Goal: Communication & Community: Answer question/provide support

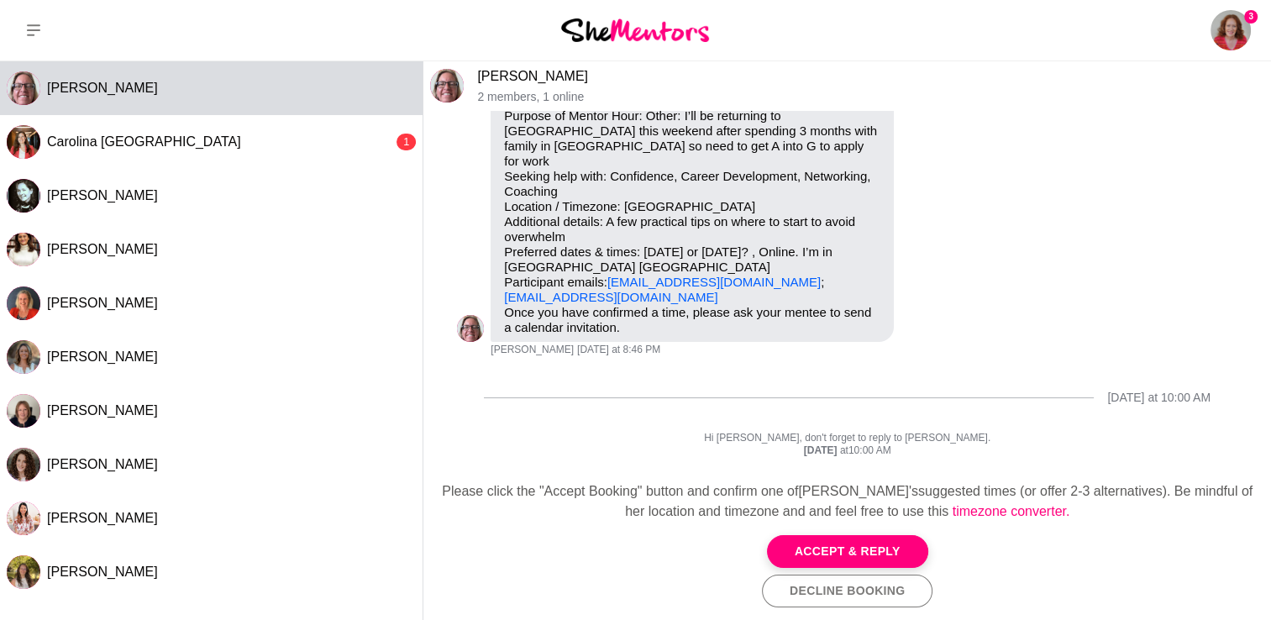
scroll to position [131, 0]
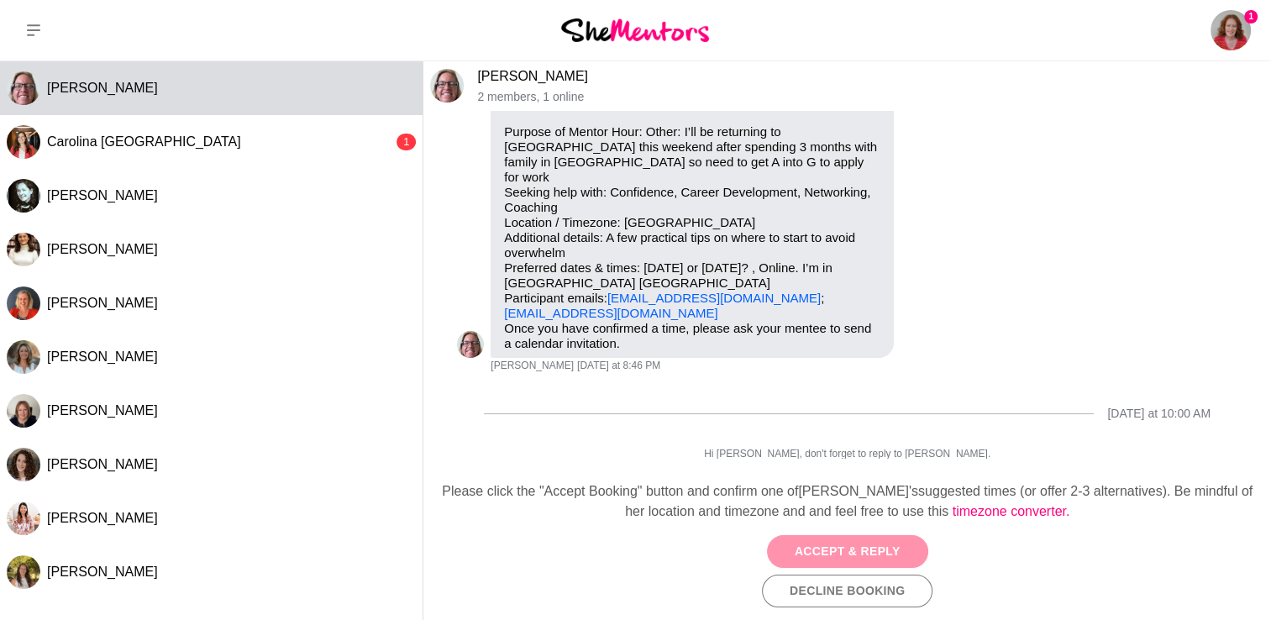
click at [832, 550] on button "Accept & Reply" at bounding box center [847, 551] width 161 height 33
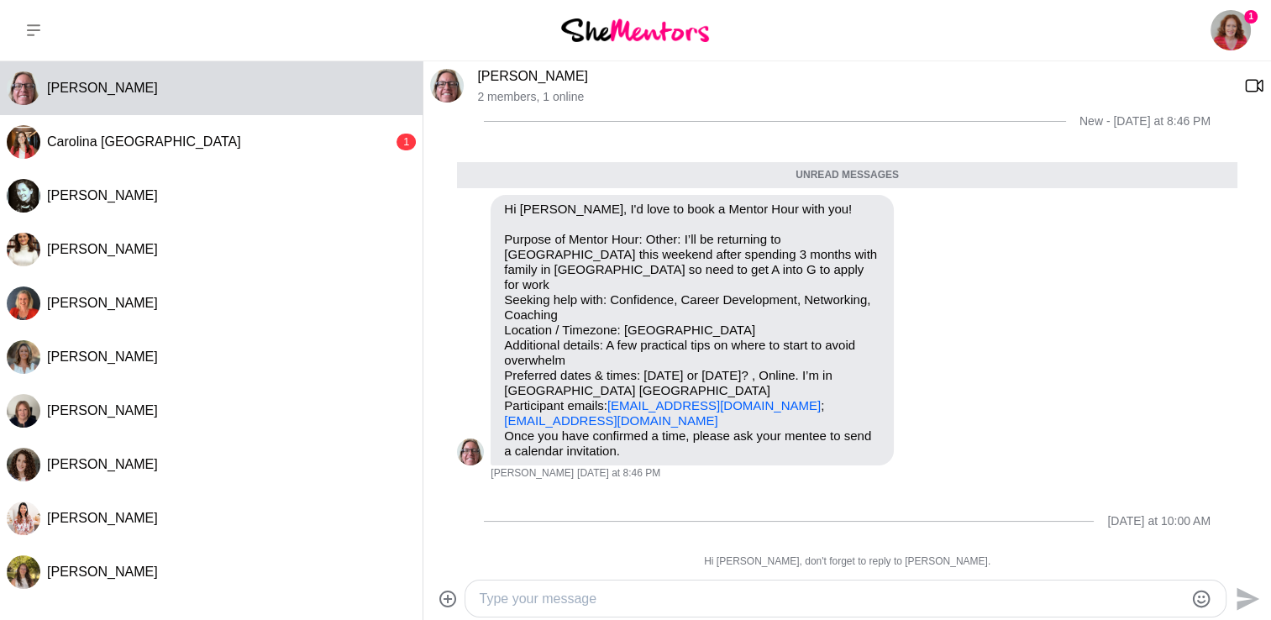
scroll to position [118, 0]
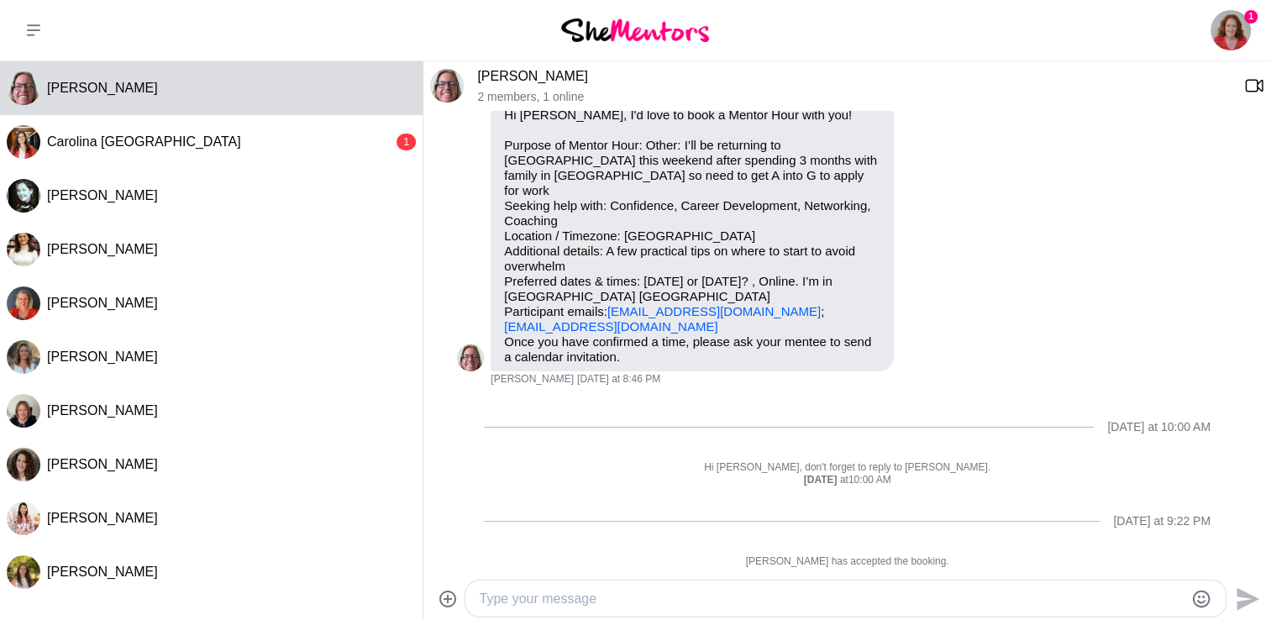
click at [525, 600] on textarea "Type your message" at bounding box center [831, 599] width 705 height 20
click at [907, 594] on textarea "Hi [PERSON_NAME], thanks for booking a session with me. I can do [DATE] 2pm or …" at bounding box center [831, 599] width 705 height 20
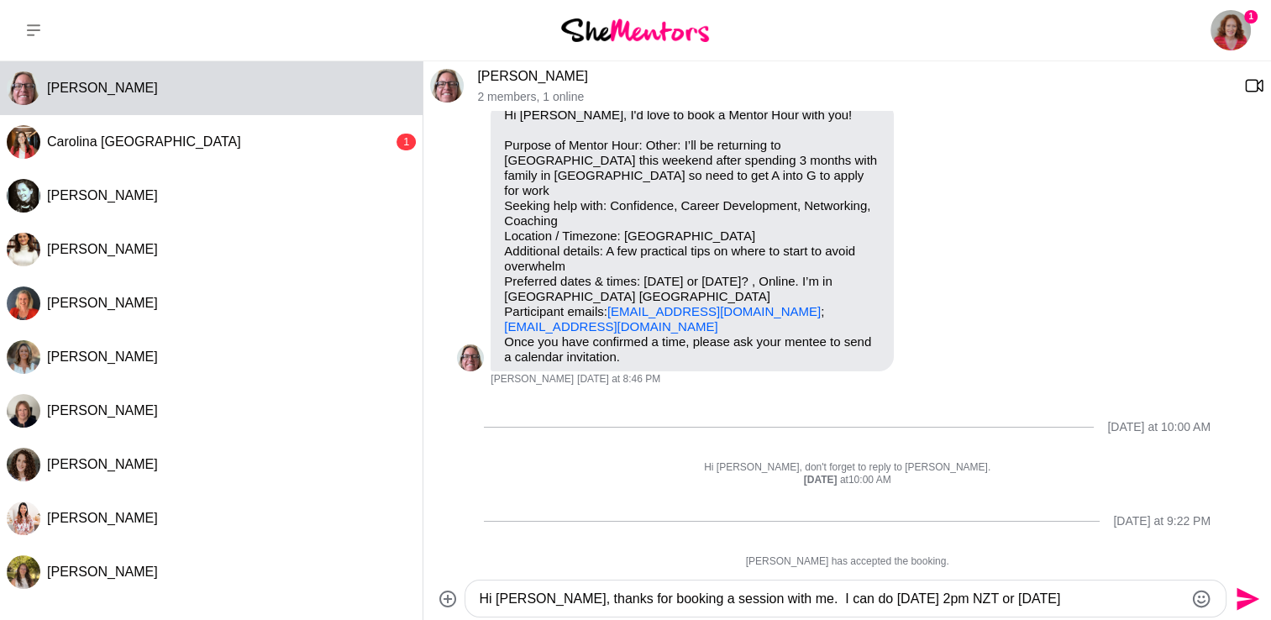
click at [1002, 600] on textarea "Hi [PERSON_NAME], thanks for booking a session with me. I can do [DATE] 2pm NZT…" at bounding box center [831, 599] width 705 height 20
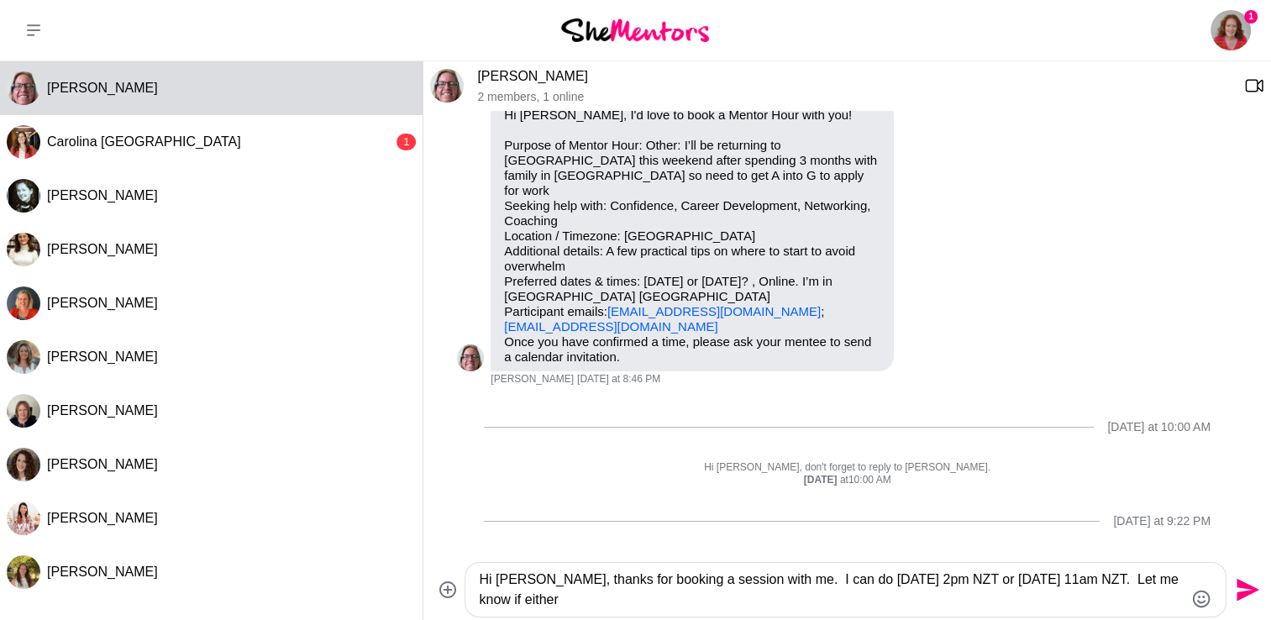
scroll to position [131, 0]
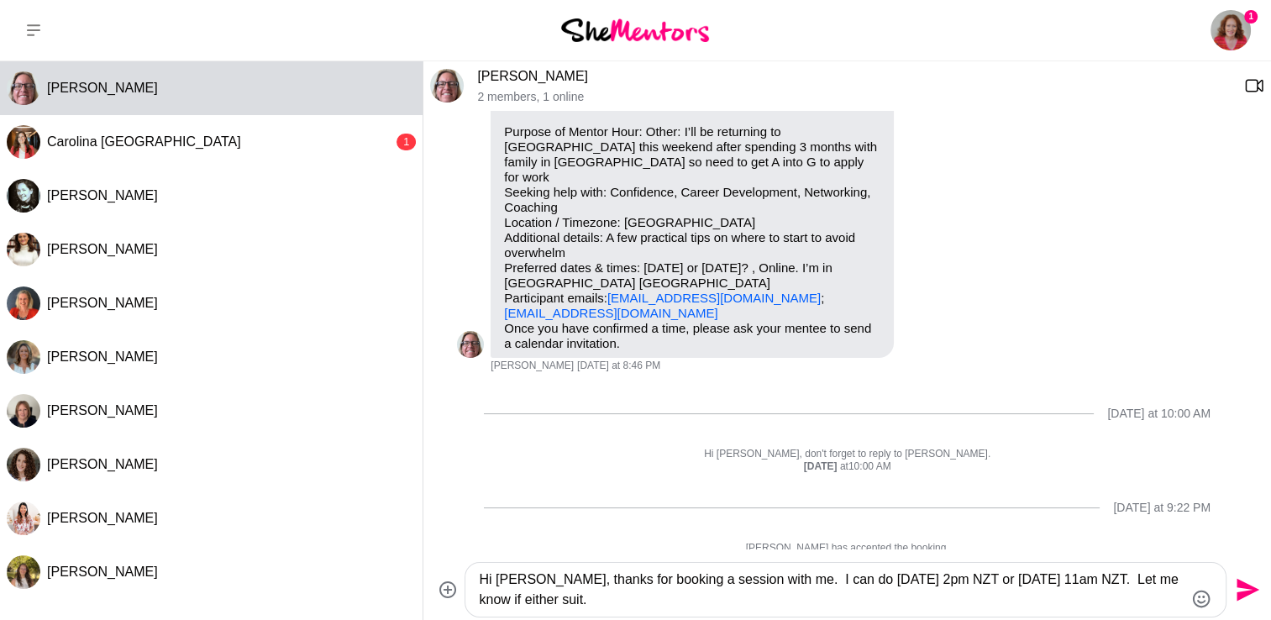
type textarea "Hi [PERSON_NAME], thanks for booking a session with me. I can do [DATE] 2pm NZT…"
click at [1249, 586] on icon "Send" at bounding box center [1248, 590] width 23 height 23
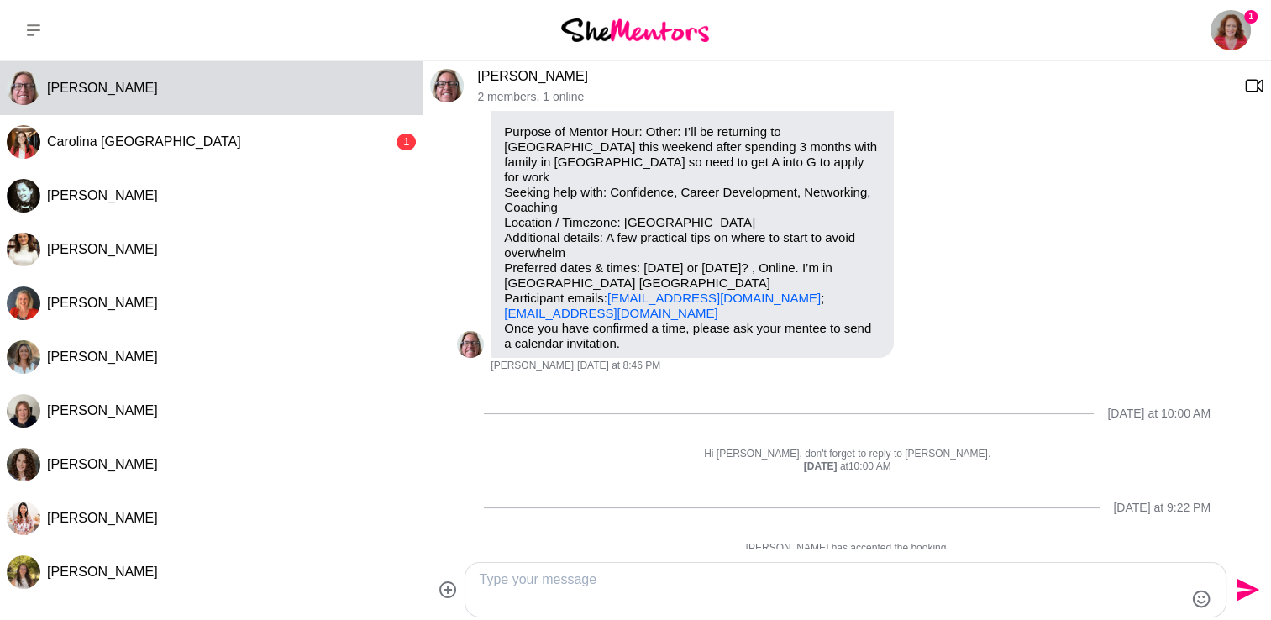
scroll to position [182, 0]
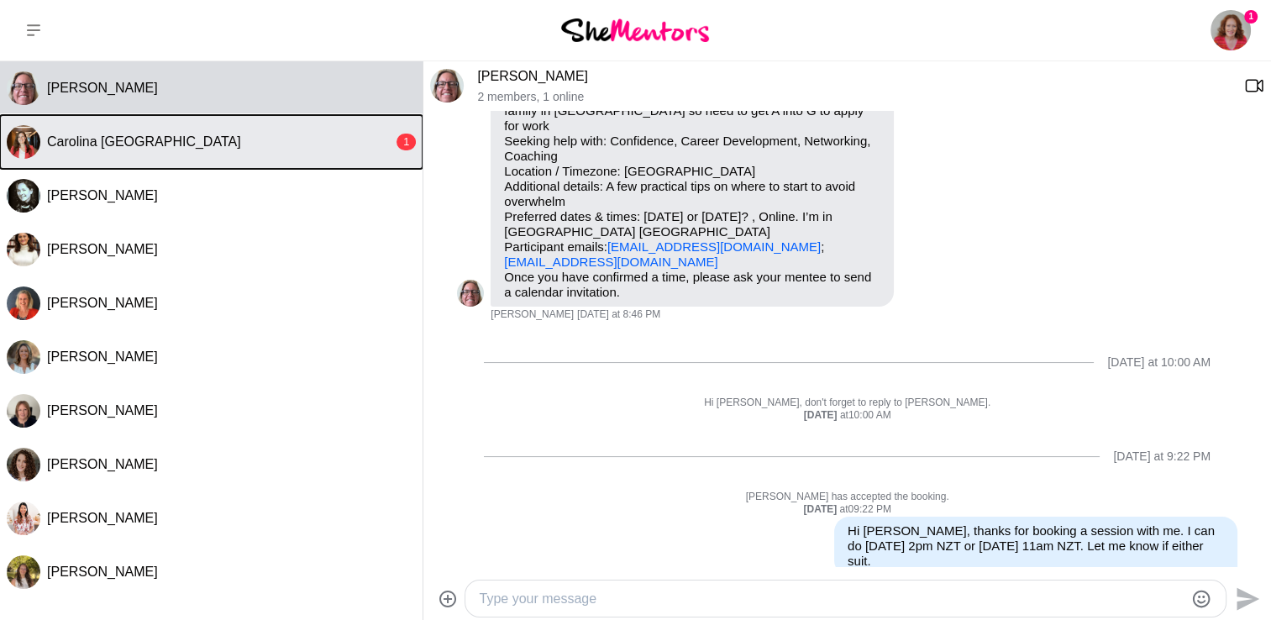
click at [231, 142] on div "Carolina [GEOGRAPHIC_DATA]" at bounding box center [220, 142] width 346 height 17
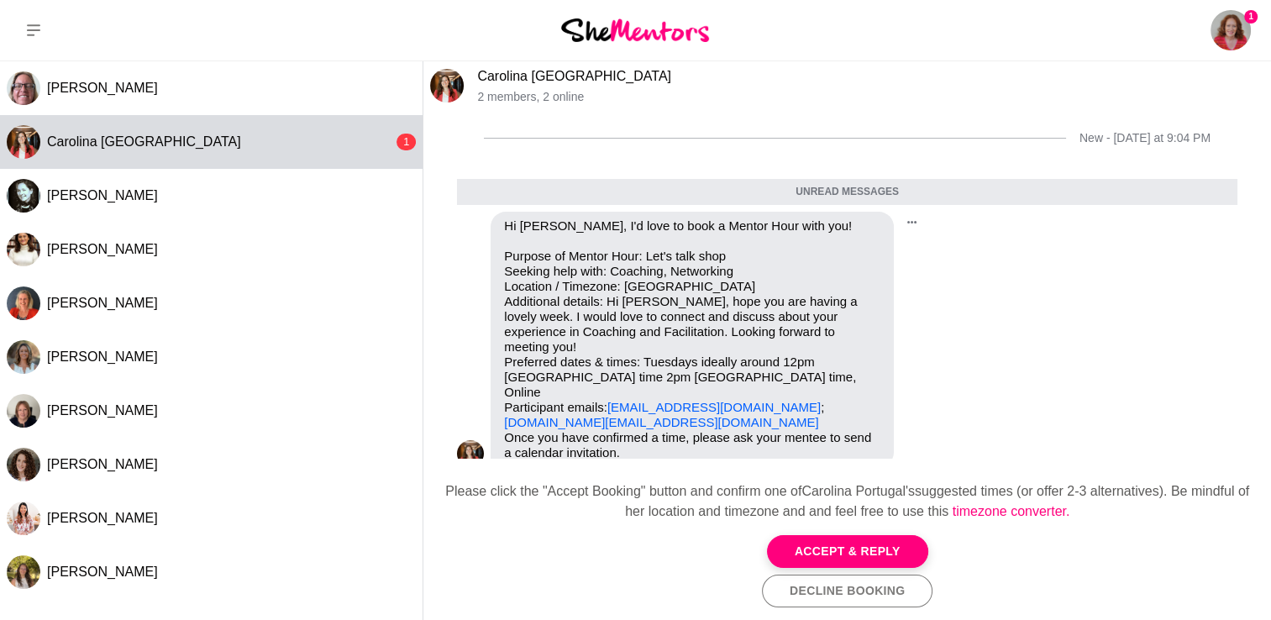
scroll to position [7, 0]
click at [825, 553] on button "Accept & Reply" at bounding box center [847, 551] width 161 height 33
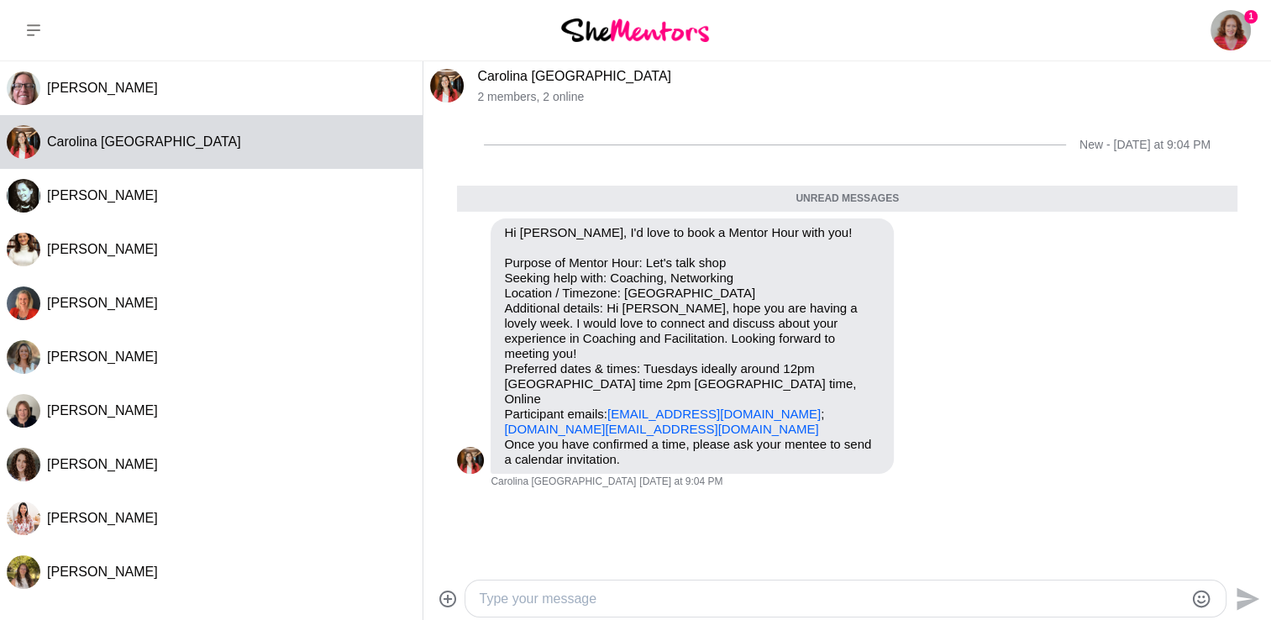
scroll to position [0, 0]
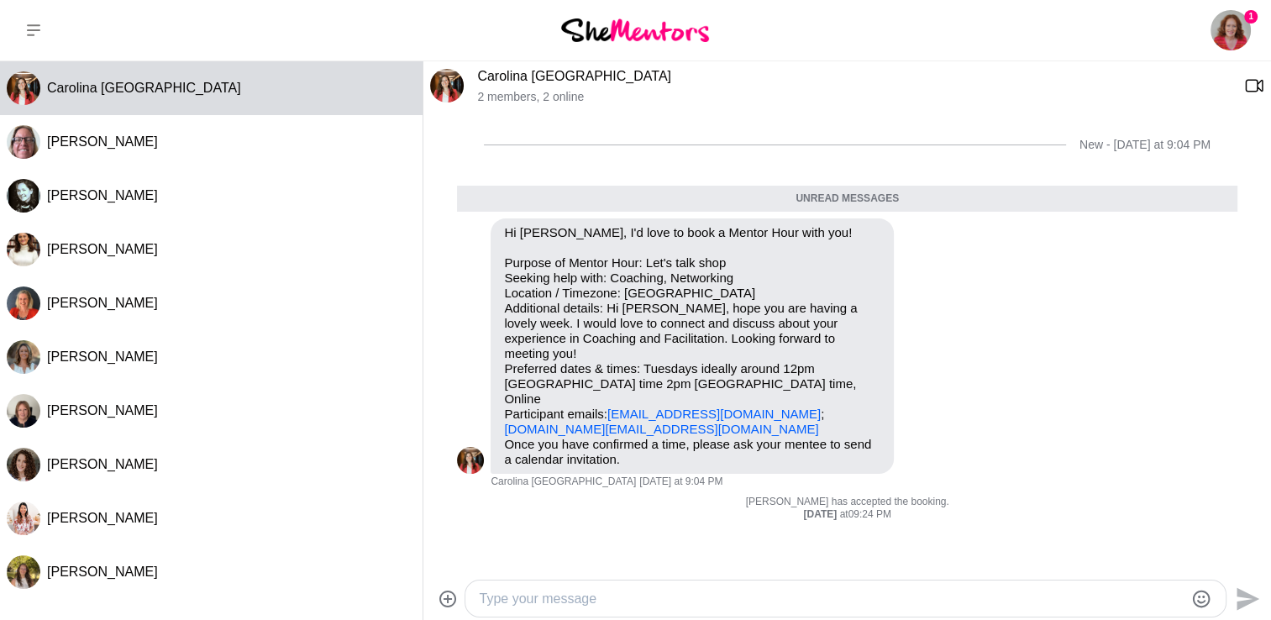
click at [574, 601] on textarea "Type your message" at bounding box center [831, 599] width 705 height 20
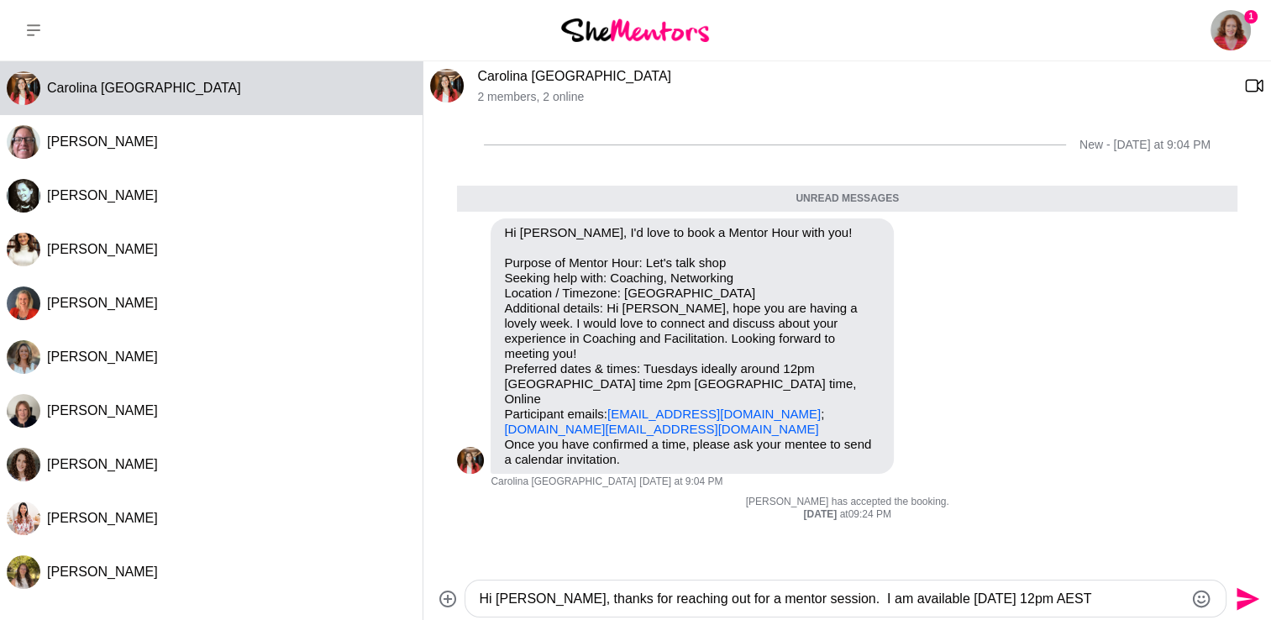
click at [988, 593] on textarea "Hi [PERSON_NAME], thanks for reaching out for a mentor session. I am available …" at bounding box center [831, 599] width 705 height 20
click at [1107, 600] on textarea "Hi [PERSON_NAME], thanks for reaching out for a mentor session. I am available …" at bounding box center [831, 599] width 705 height 20
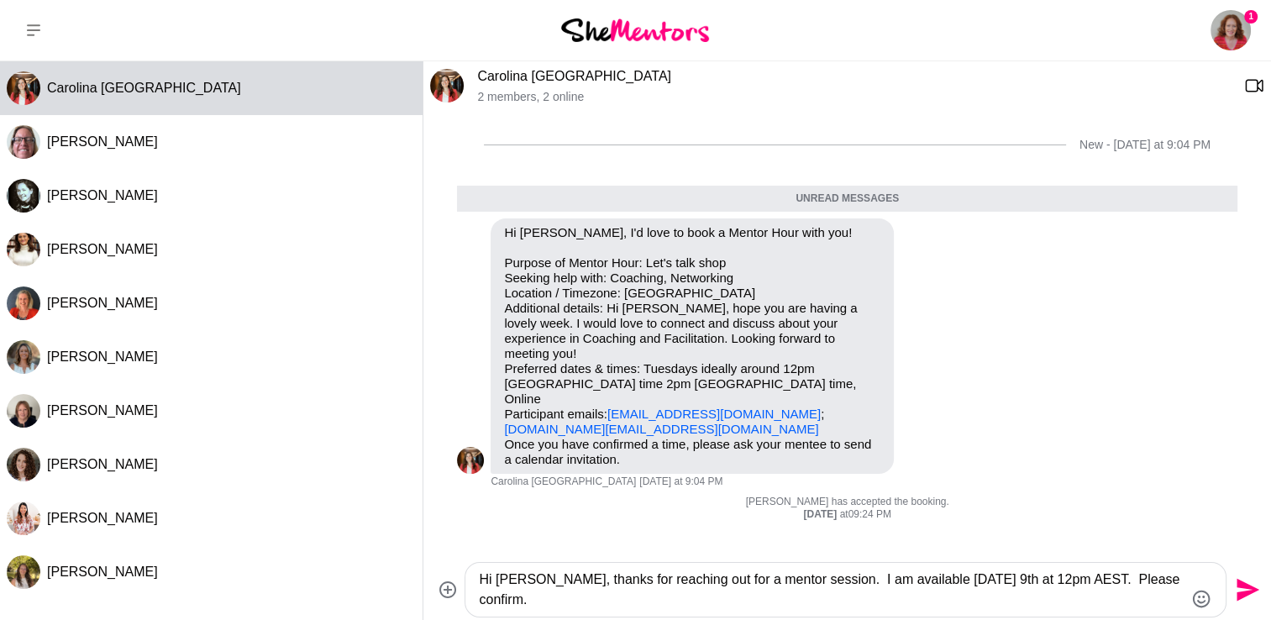
type textarea "Hi [PERSON_NAME], thanks for reaching out for a mentor session. I am available …"
click at [1244, 586] on icon "Send" at bounding box center [1248, 590] width 23 height 23
